Goal: Task Accomplishment & Management: Manage account settings

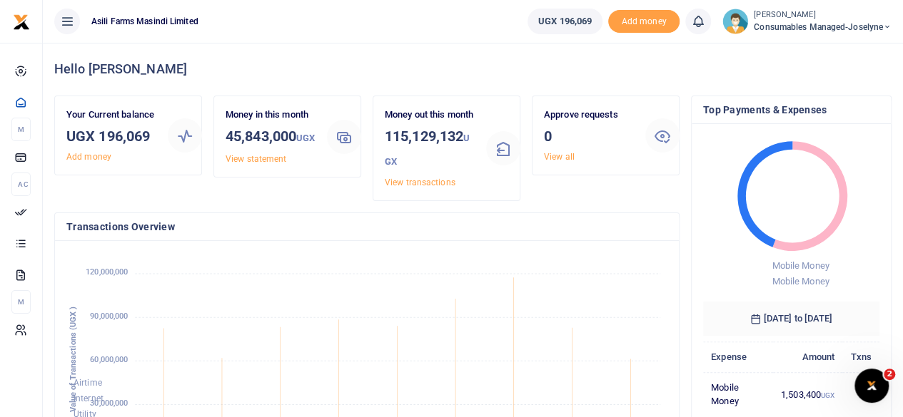
scroll to position [200, 166]
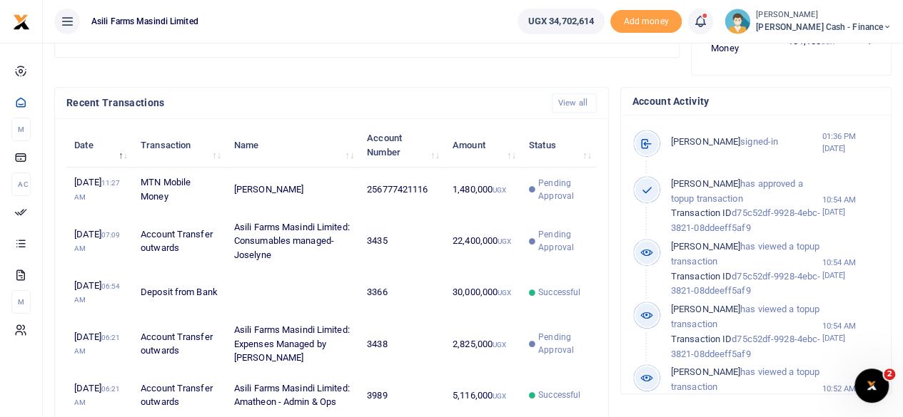
scroll to position [456, 0]
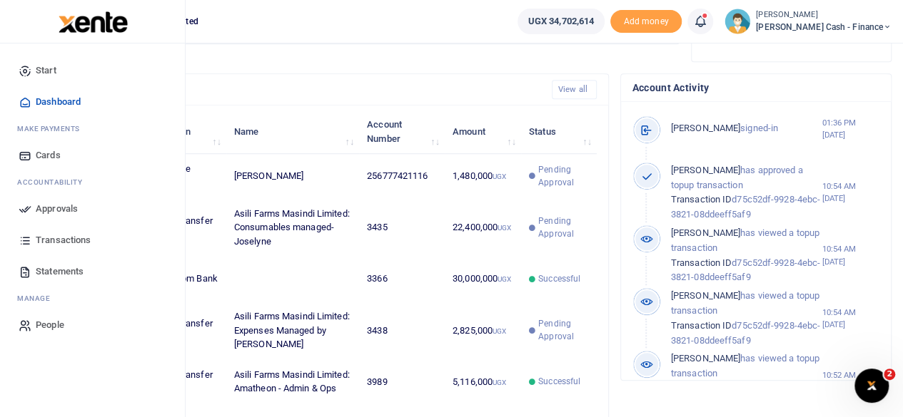
click at [53, 203] on span "Approvals" at bounding box center [57, 209] width 42 height 14
click at [46, 211] on span "Approvals" at bounding box center [57, 209] width 42 height 14
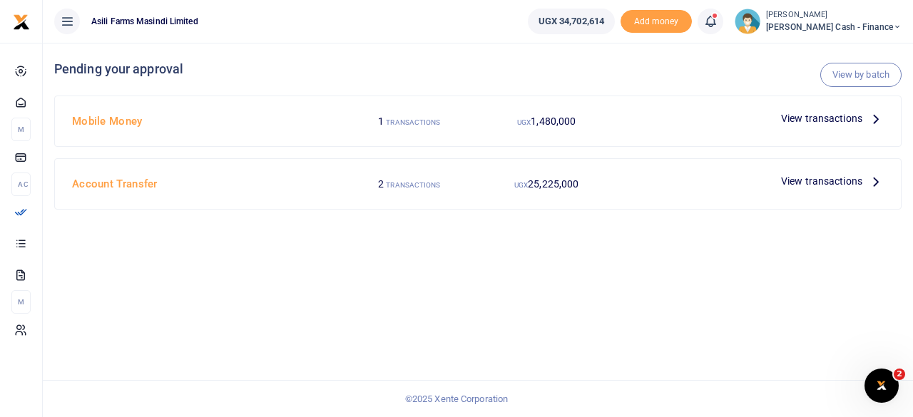
click at [876, 116] on icon at bounding box center [877, 119] width 16 height 16
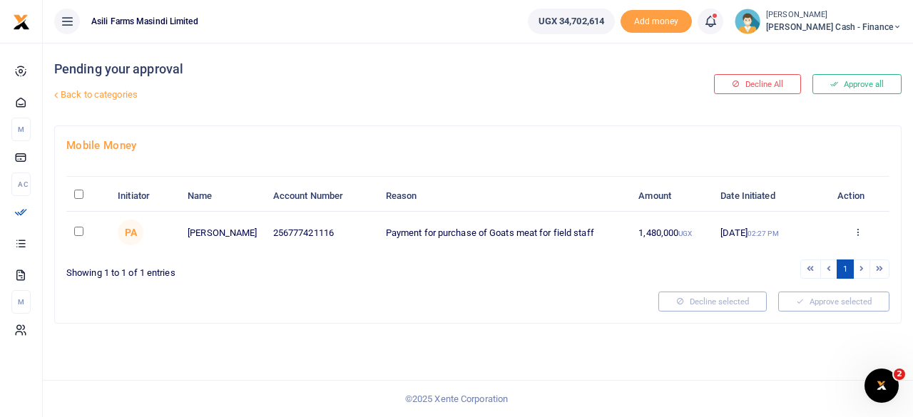
click at [82, 196] on input "\a \a : activate to sort column descending" at bounding box center [78, 194] width 9 height 9
checkbox input "true"
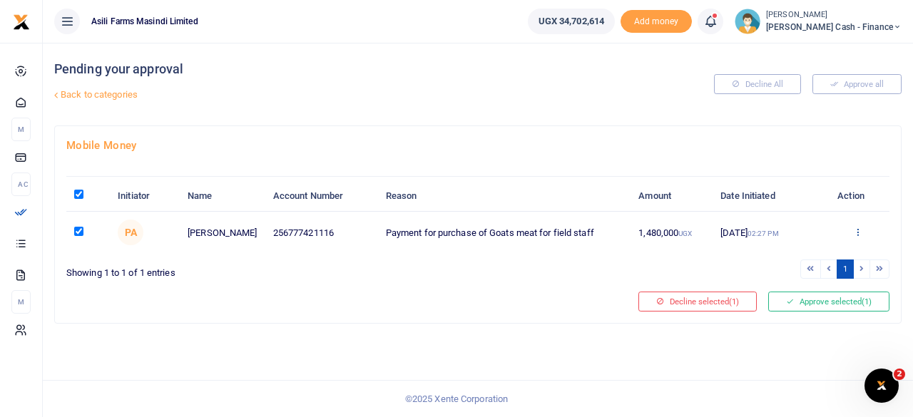
click at [859, 233] on icon at bounding box center [858, 232] width 9 height 10
click at [785, 315] on link "Details" at bounding box center [805, 319] width 113 height 20
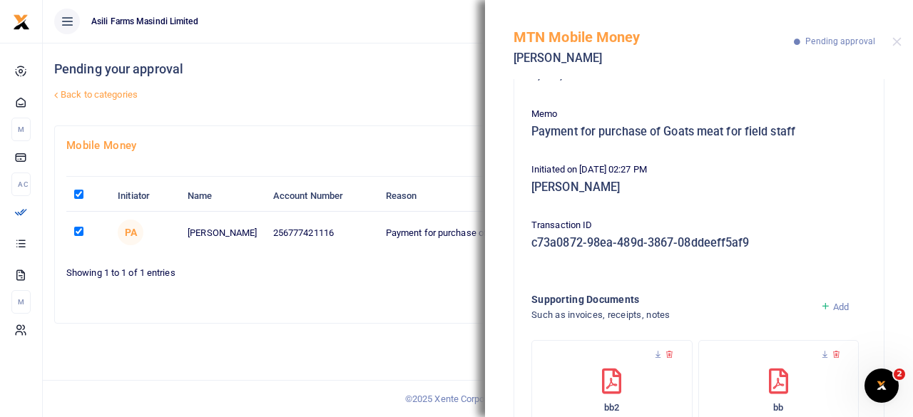
scroll to position [185, 0]
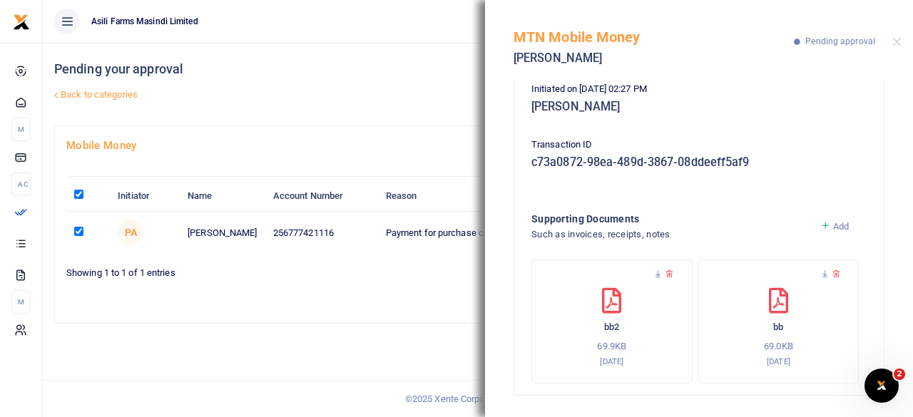
click at [358, 92] on link "Back to categories" at bounding box center [333, 95] width 565 height 24
click at [658, 275] on icon at bounding box center [658, 274] width 9 height 9
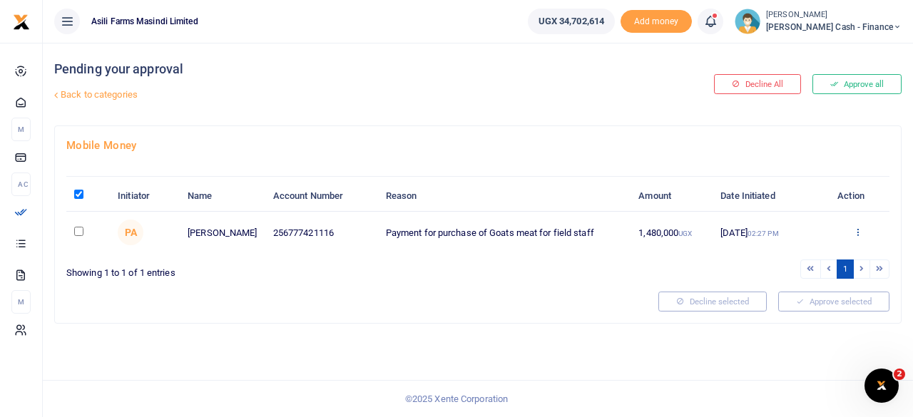
click at [856, 232] on icon at bounding box center [858, 232] width 9 height 10
click at [778, 322] on link "Details" at bounding box center [805, 319] width 113 height 20
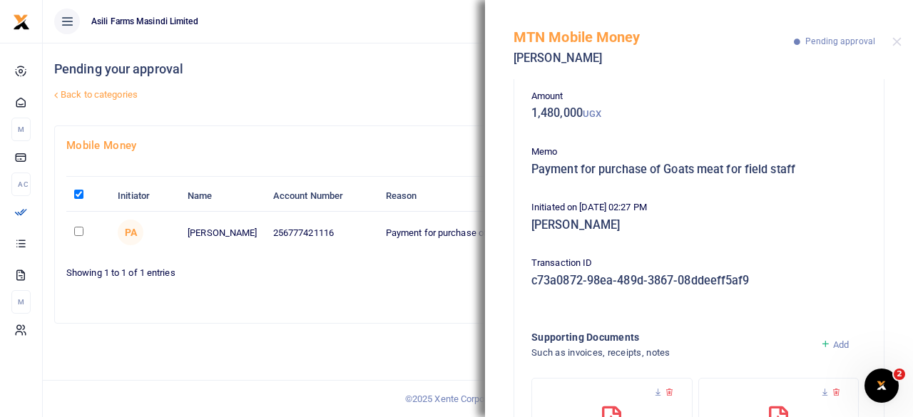
scroll to position [185, 0]
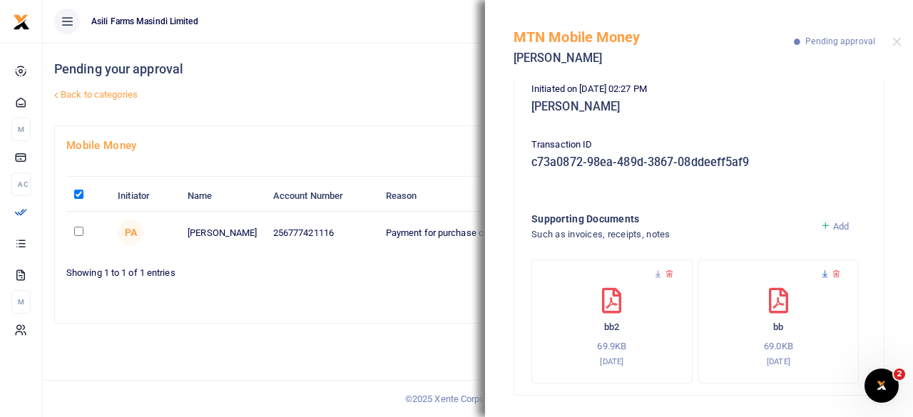
click at [821, 275] on icon at bounding box center [825, 274] width 9 height 9
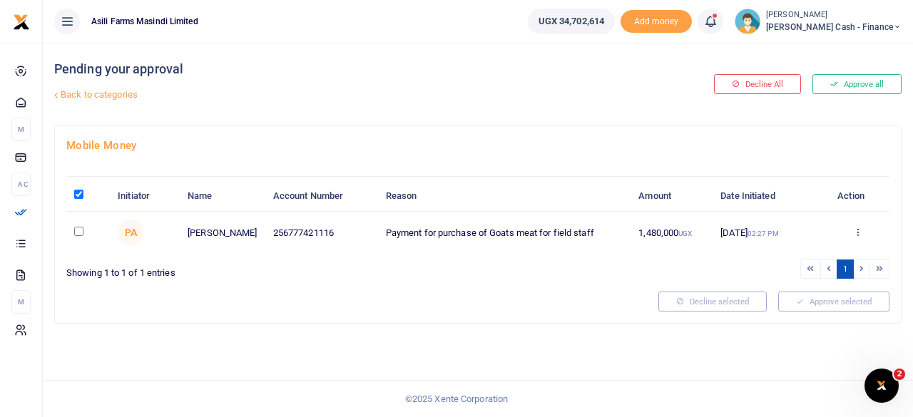
click at [81, 228] on input "checkbox" at bounding box center [78, 231] width 9 height 9
checkbox input "true"
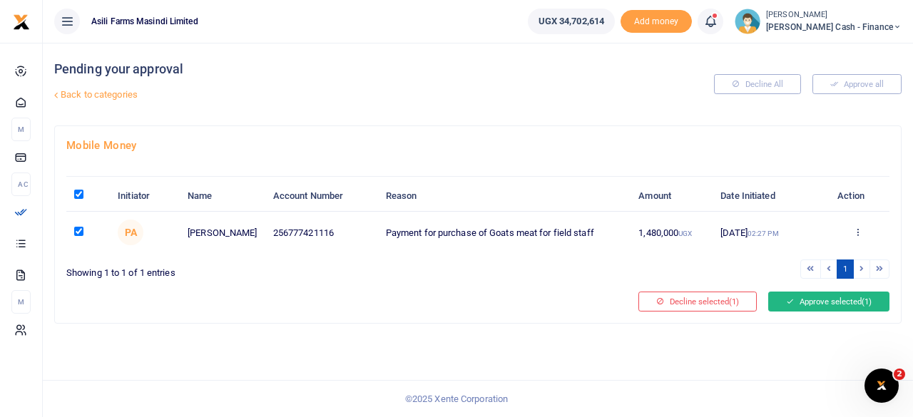
click at [836, 303] on button "Approve selected (1)" at bounding box center [829, 302] width 121 height 20
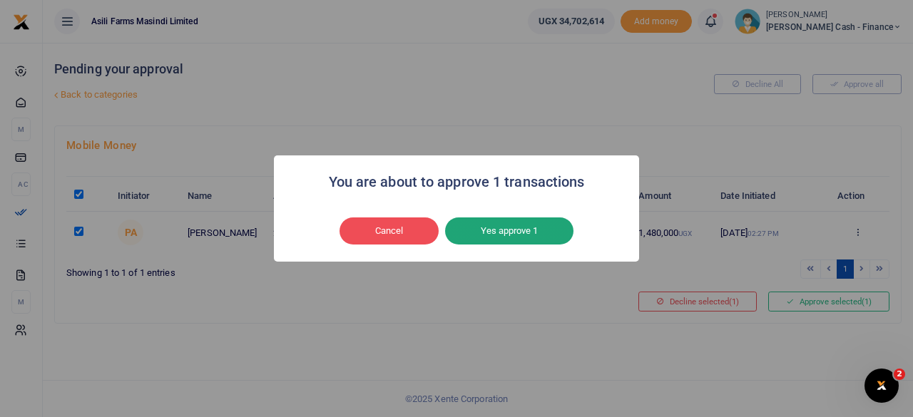
click at [501, 231] on button "Yes approve 1" at bounding box center [509, 231] width 128 height 27
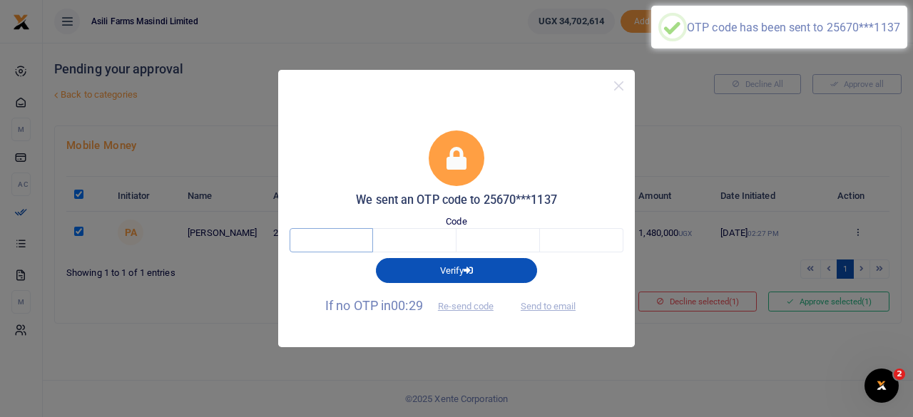
click at [342, 236] on input "text" at bounding box center [331, 240] width 83 height 24
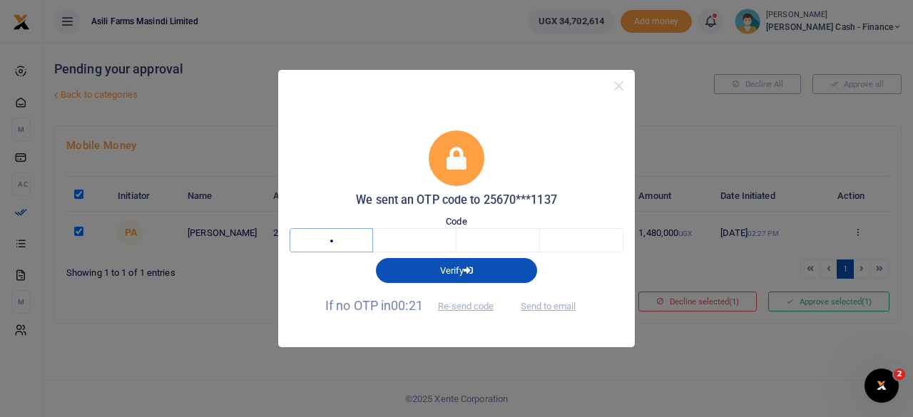
type input "4"
type input "7"
type input "1"
type input "4"
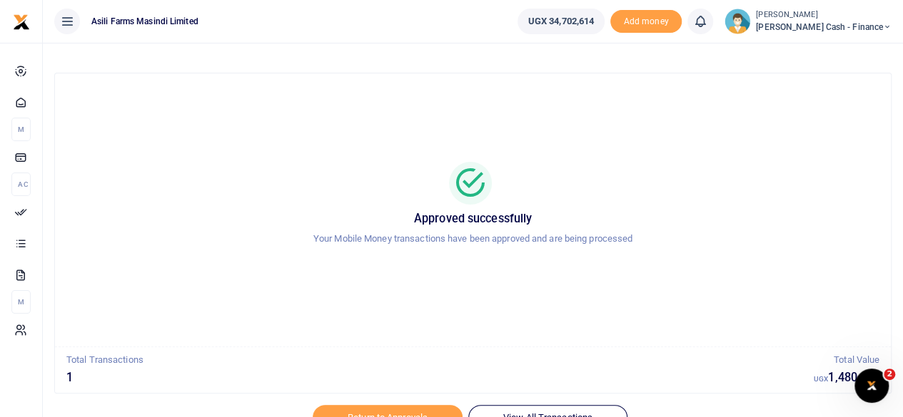
scroll to position [73, 0]
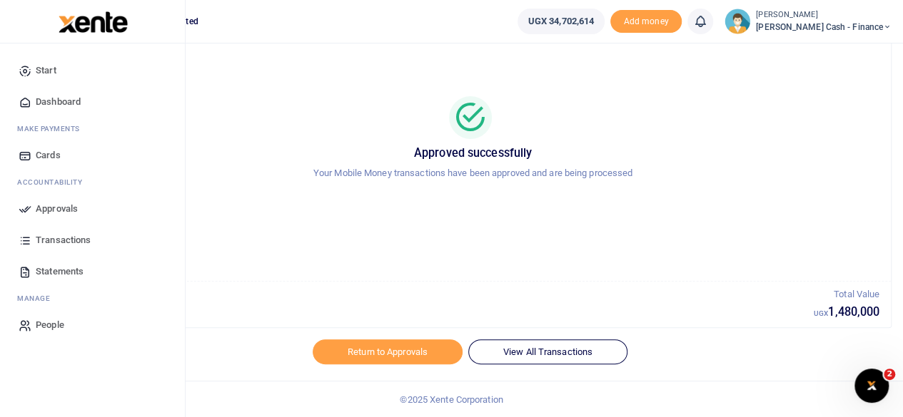
click at [62, 210] on span "Approvals" at bounding box center [57, 209] width 42 height 14
click at [53, 203] on span "Approvals" at bounding box center [57, 209] width 42 height 14
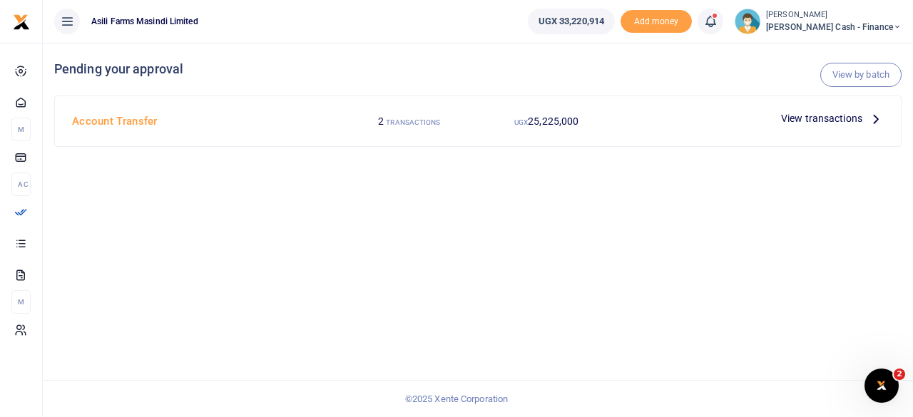
click at [874, 113] on icon at bounding box center [877, 119] width 16 height 16
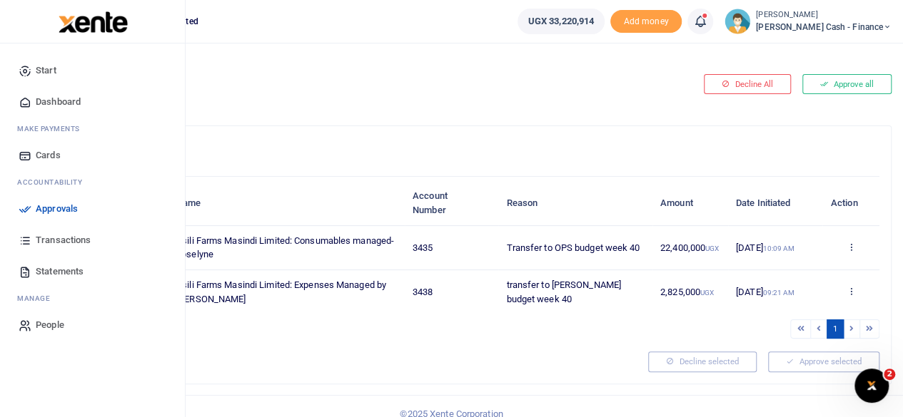
click at [61, 236] on span "Transactions" at bounding box center [63, 240] width 55 height 14
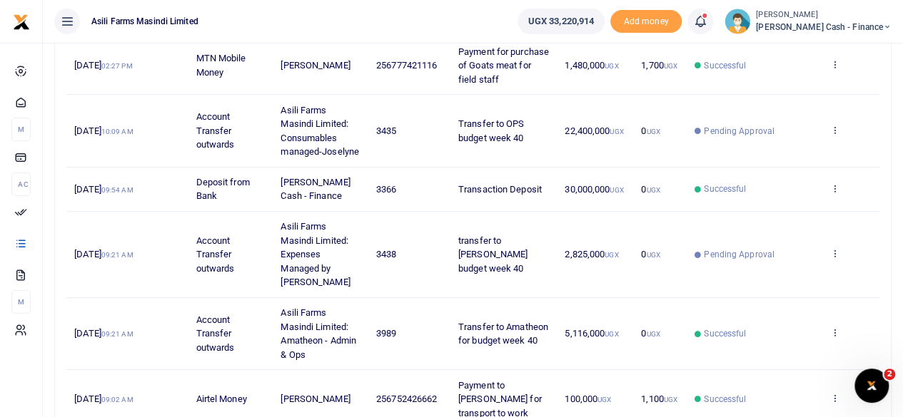
scroll to position [260, 0]
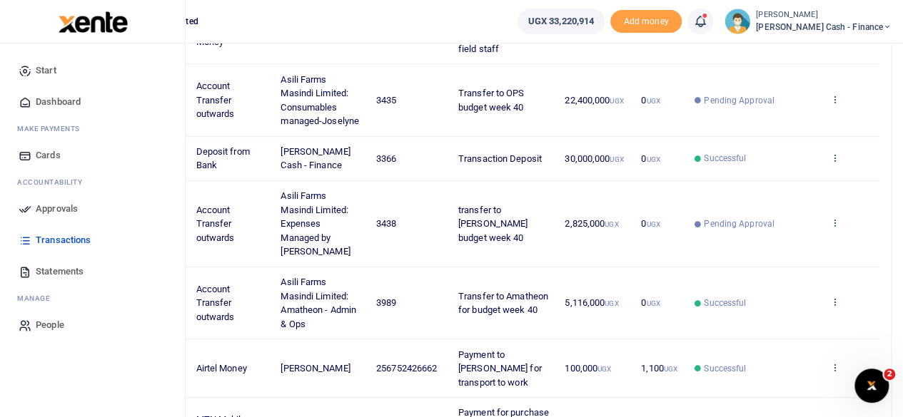
click at [53, 98] on span "Dashboard" at bounding box center [58, 102] width 45 height 14
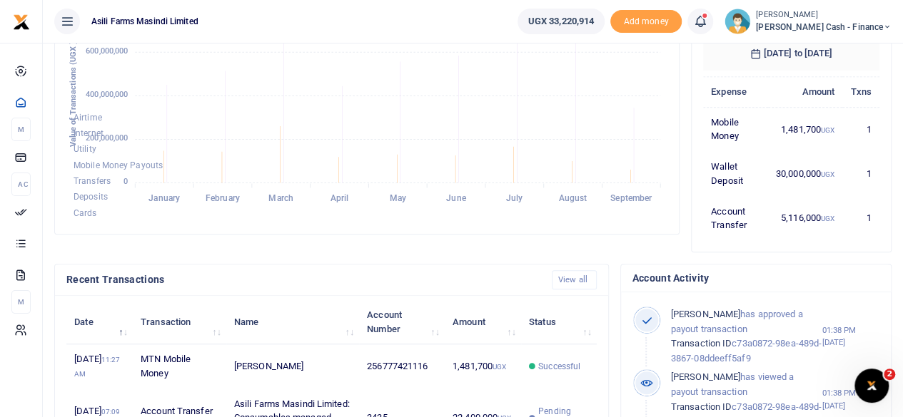
scroll to position [237, 0]
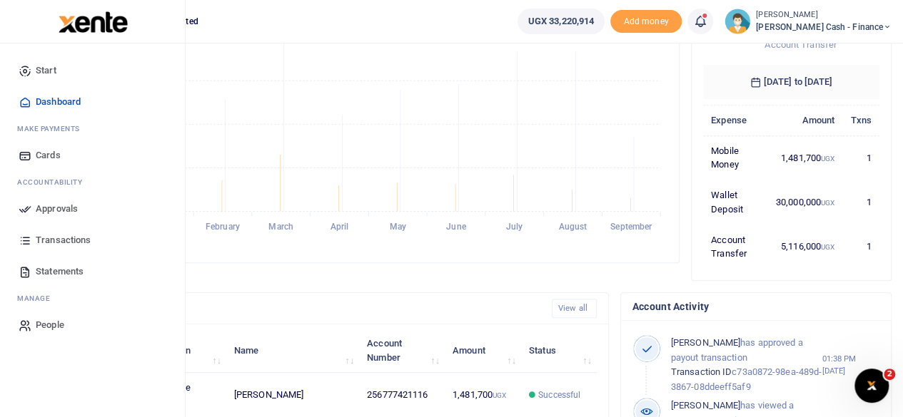
click at [52, 96] on span "Dashboard" at bounding box center [58, 102] width 45 height 14
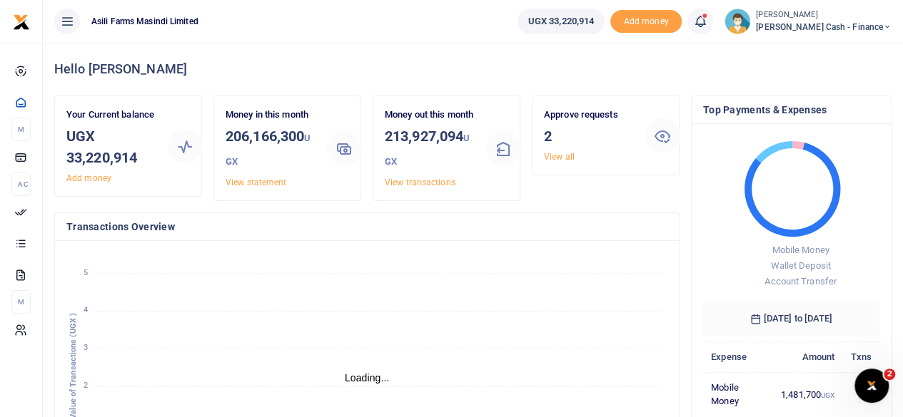
scroll to position [11, 11]
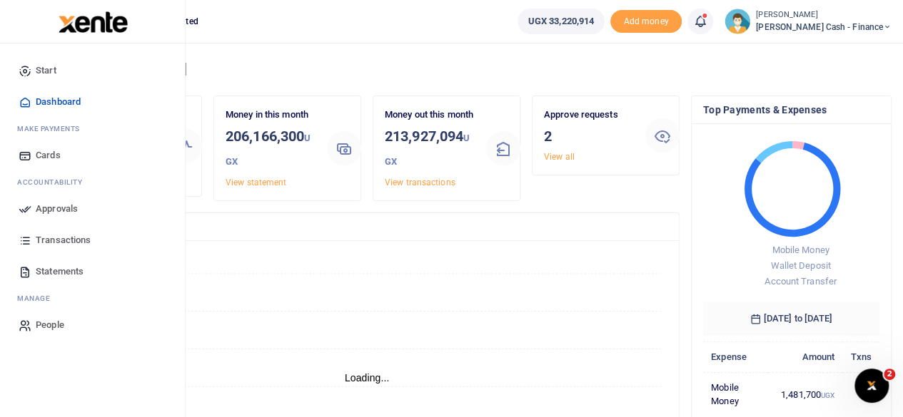
click at [54, 211] on span "Approvals" at bounding box center [57, 209] width 42 height 14
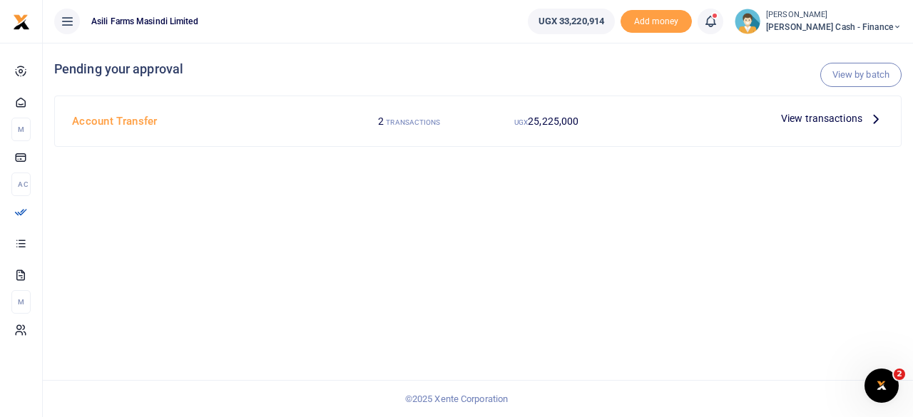
click at [871, 116] on icon at bounding box center [877, 119] width 16 height 16
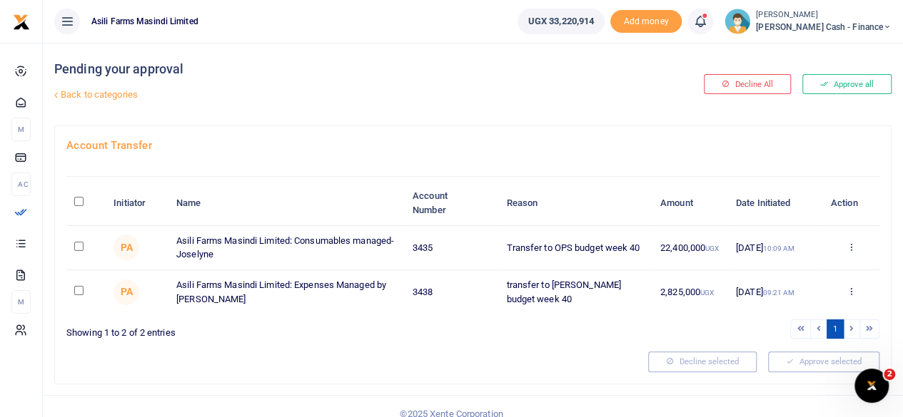
click at [81, 201] on input "\a \a : activate to sort column descending" at bounding box center [78, 201] width 9 height 9
checkbox input "true"
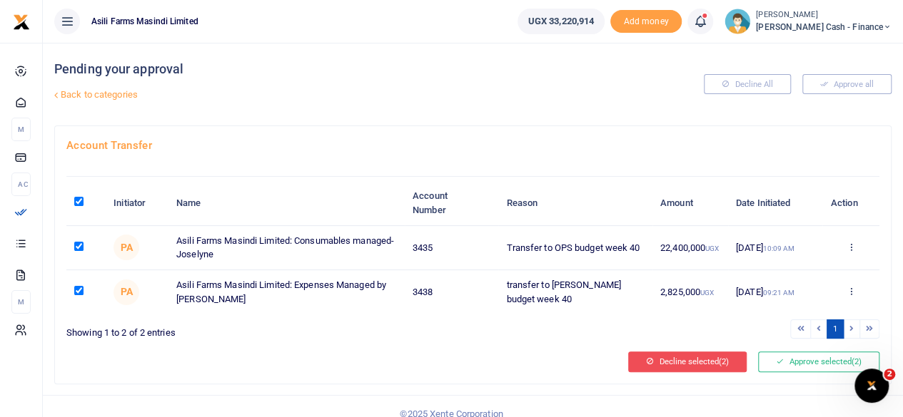
click at [702, 355] on button "Decline selected (2)" at bounding box center [687, 362] width 118 height 20
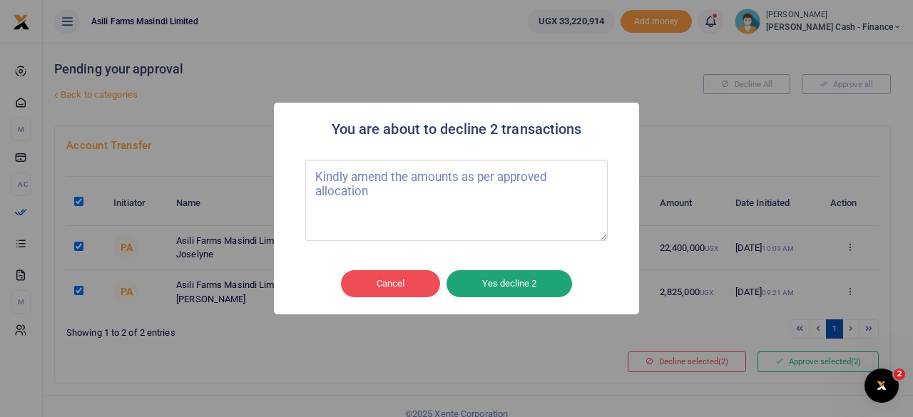
type textarea "Kindly amend the amounts as per approved allocation"
click at [532, 282] on button "Yes decline 2" at bounding box center [510, 283] width 126 height 27
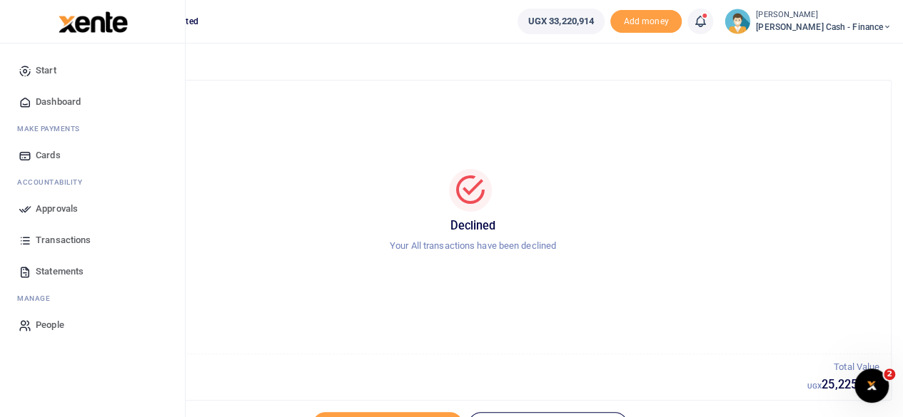
click at [36, 98] on span "Dashboard" at bounding box center [58, 102] width 45 height 14
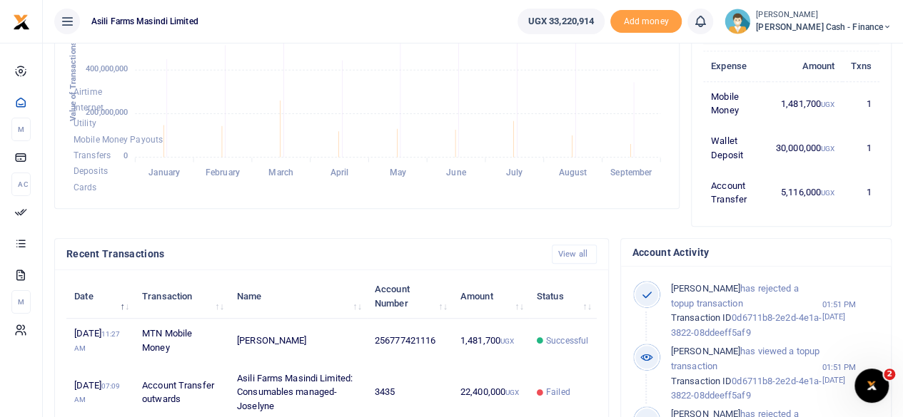
scroll to position [288, 0]
